Goal: Transaction & Acquisition: Purchase product/service

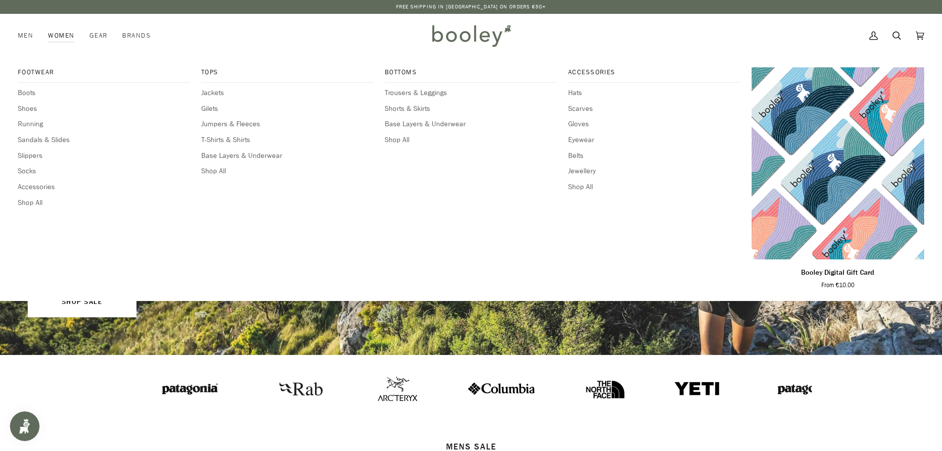
click at [70, 34] on link "Women" at bounding box center [61, 36] width 41 height 44
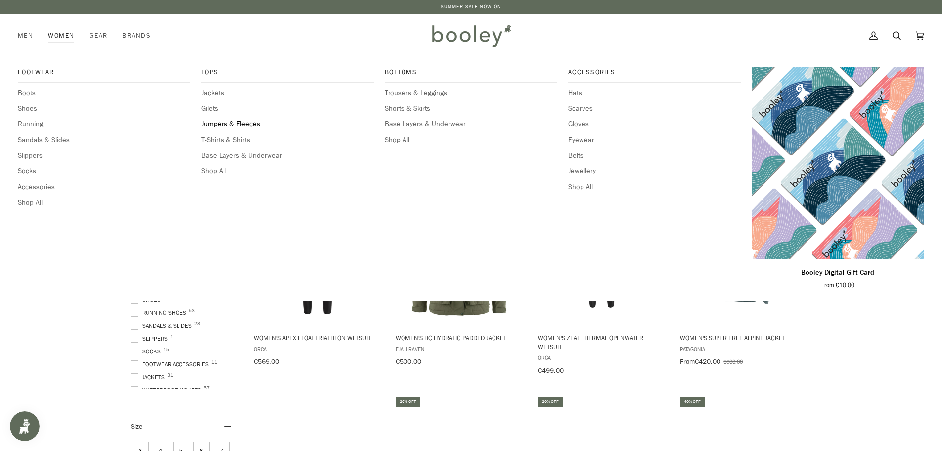
click at [241, 123] on span "Jumpers & Fleeces" at bounding box center [287, 124] width 173 height 11
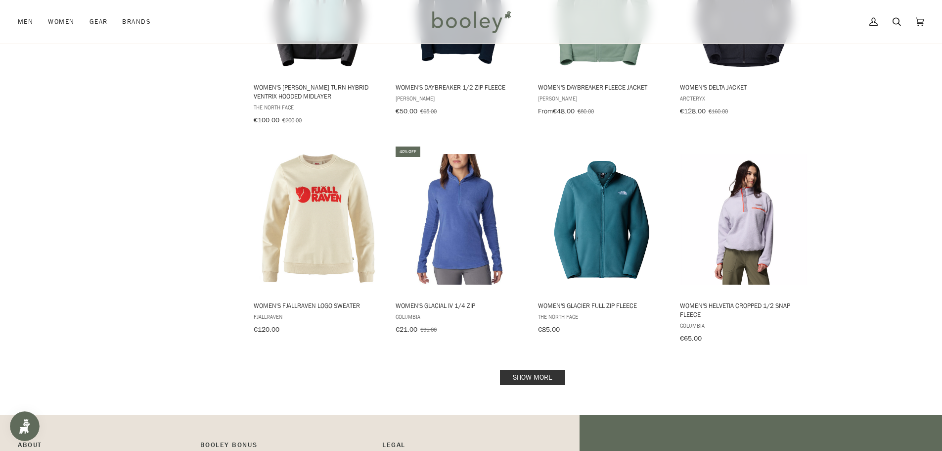
scroll to position [914, 0]
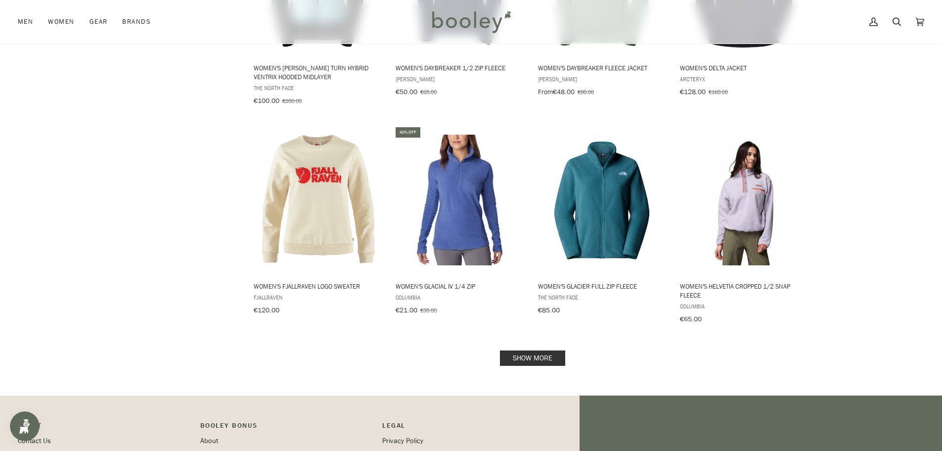
click at [541, 355] on link "Show more" at bounding box center [532, 357] width 65 height 15
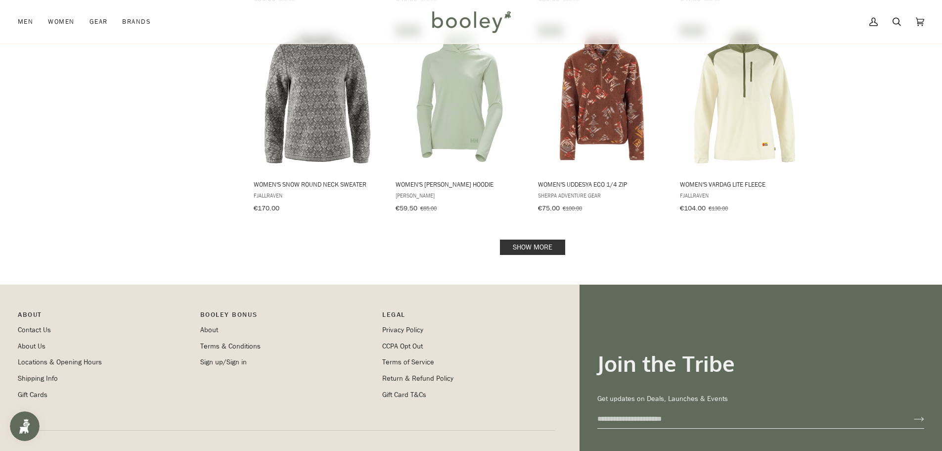
scroll to position [2091, 0]
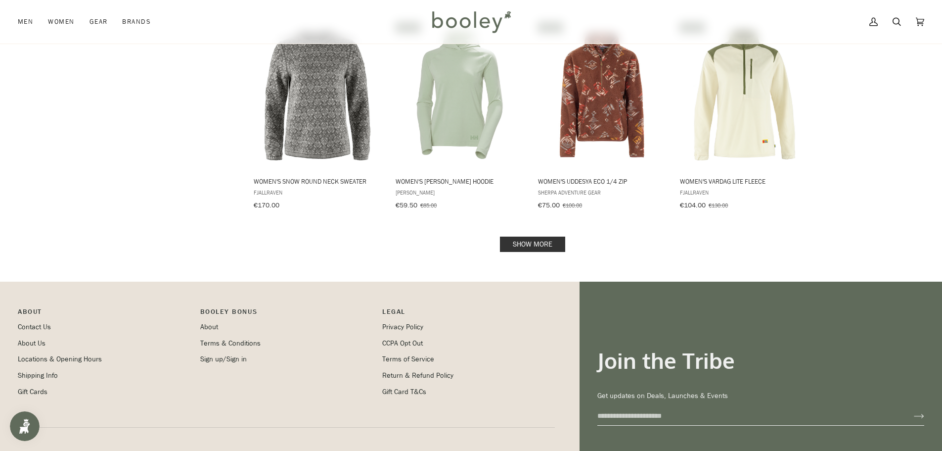
click at [519, 236] on link "Show more" at bounding box center [532, 243] width 65 height 15
